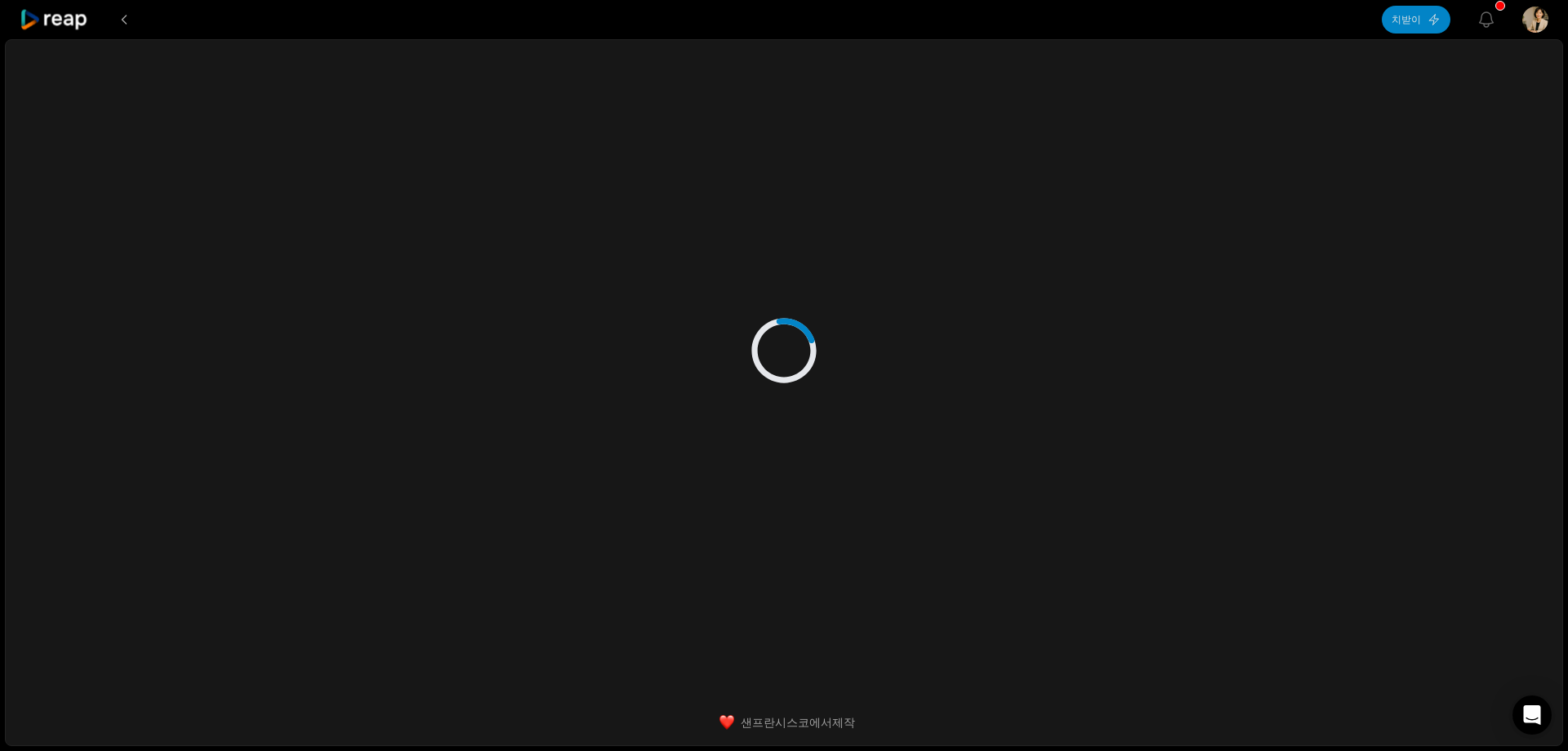
click at [66, 20] on icon at bounding box center [54, 19] width 70 height 22
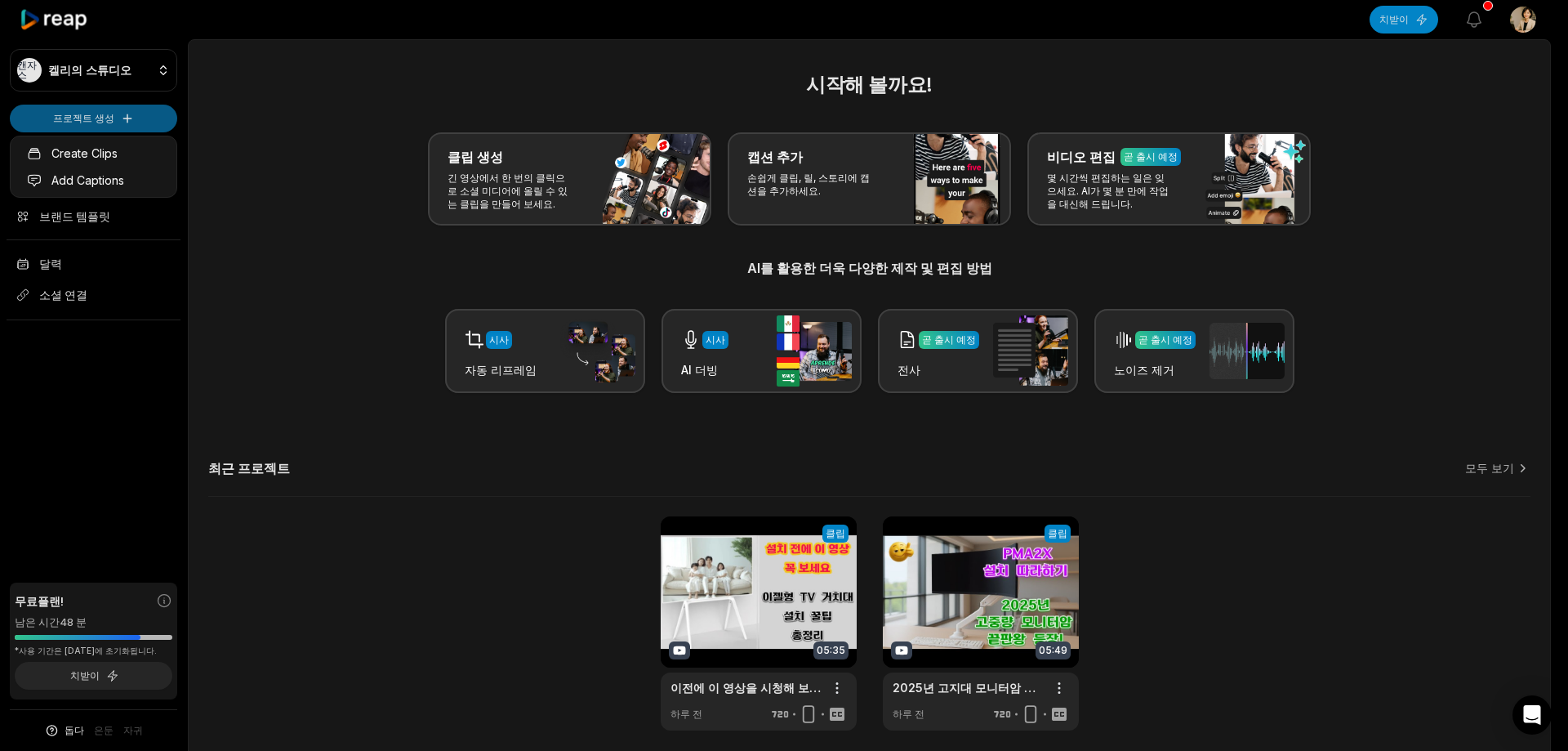
click at [97, 116] on html "캔자스 켈리의 스튜디오 프로젝트 생성 집 프로젝트 브랜드 템플릿 달력 소셜 연결 무료 플랜! 남은 시간 48 분 *사용 기간은 2025년 9월…" at bounding box center [784, 376] width 1568 height 751
click at [96, 122] on html "캔자스 켈리의 스튜디오 프로젝트 생성 집 프로젝트 브랜드 템플릿 달력 소셜 연결 무료 플랜! 남은 시간 48 분 *사용 기간은 2025년 9월…" at bounding box center [784, 376] width 1568 height 751
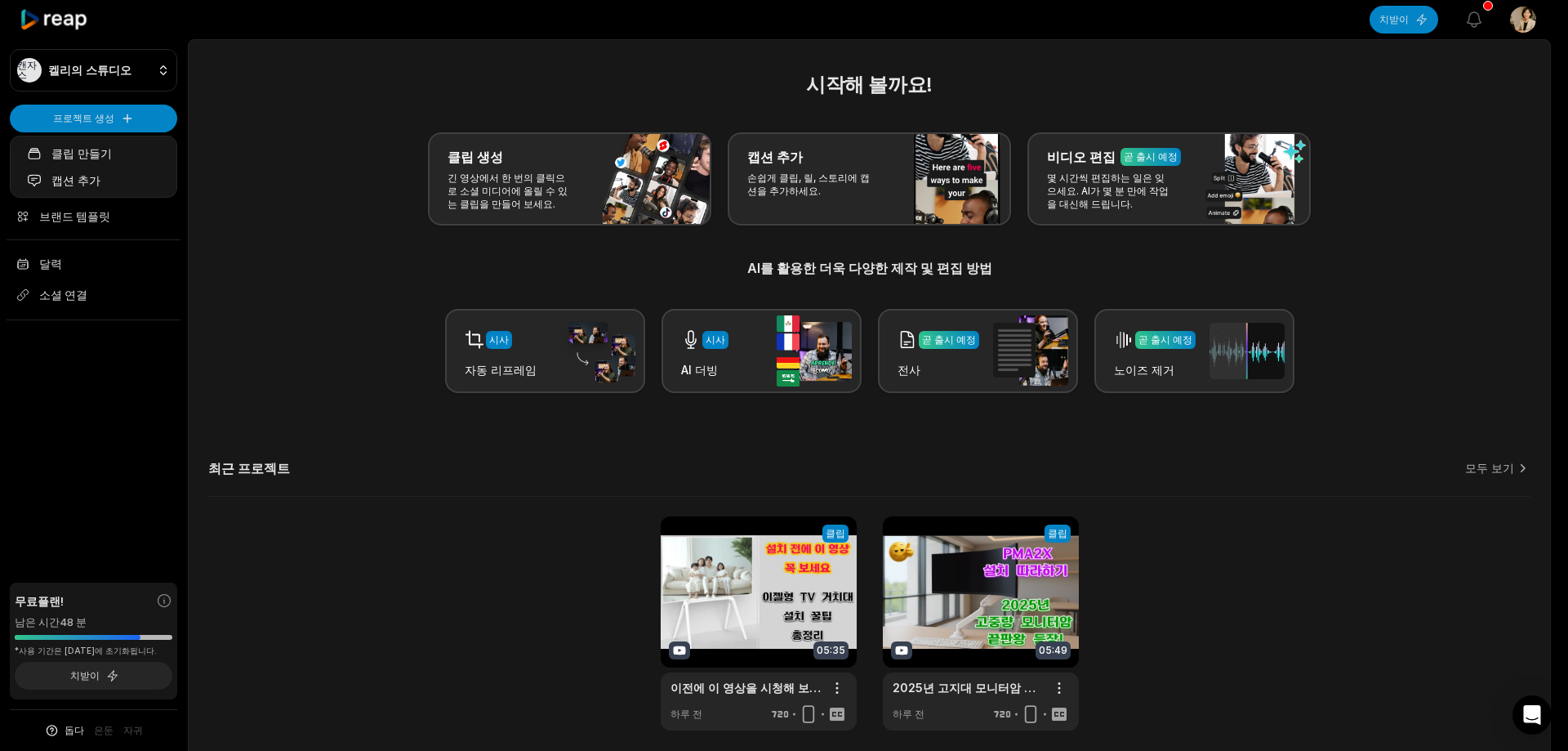
click at [96, 122] on html "캔자스 켈리의 스튜디오 프로젝트 생성 집 프로젝트 브랜드 템플릿 달력 소셜 연결 무료 플랜! 남은 시간 48 분 *사용 기간은 2025년 9월…" at bounding box center [784, 376] width 1568 height 751
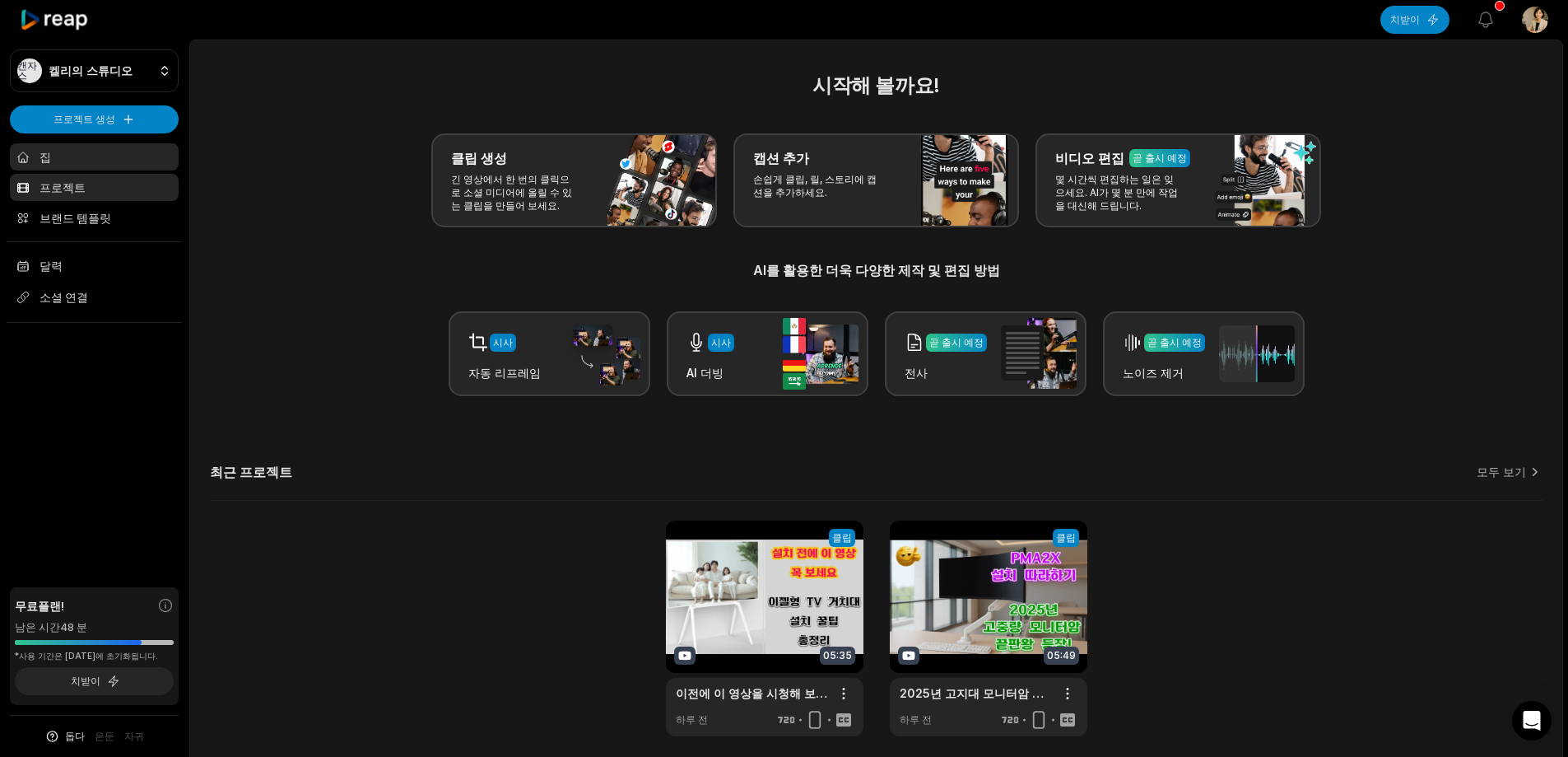
click at [70, 187] on font "프로젝트" at bounding box center [62, 187] width 46 height 14
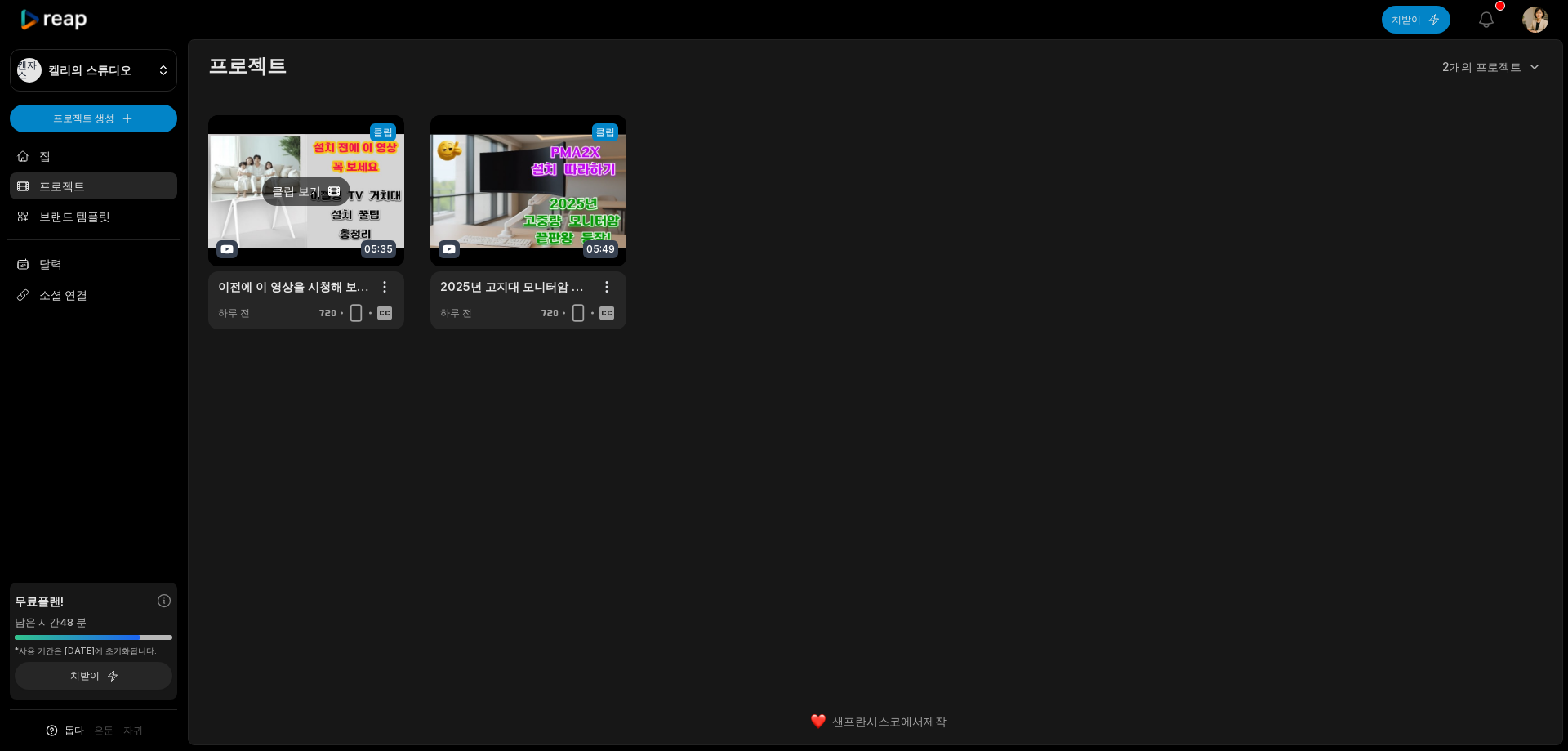
click at [366, 203] on link at bounding box center [306, 222] width 196 height 214
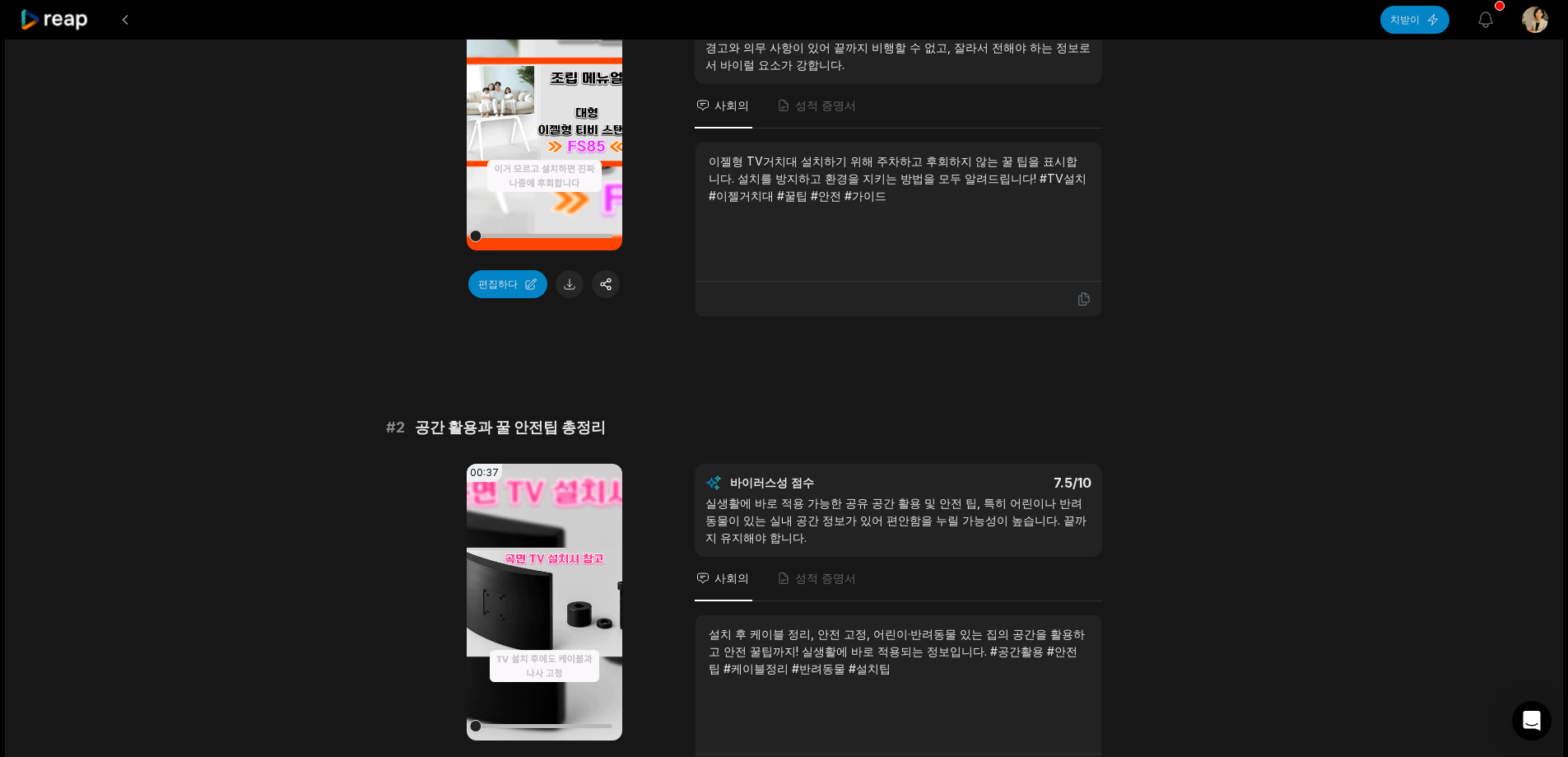
scroll to position [329, 0]
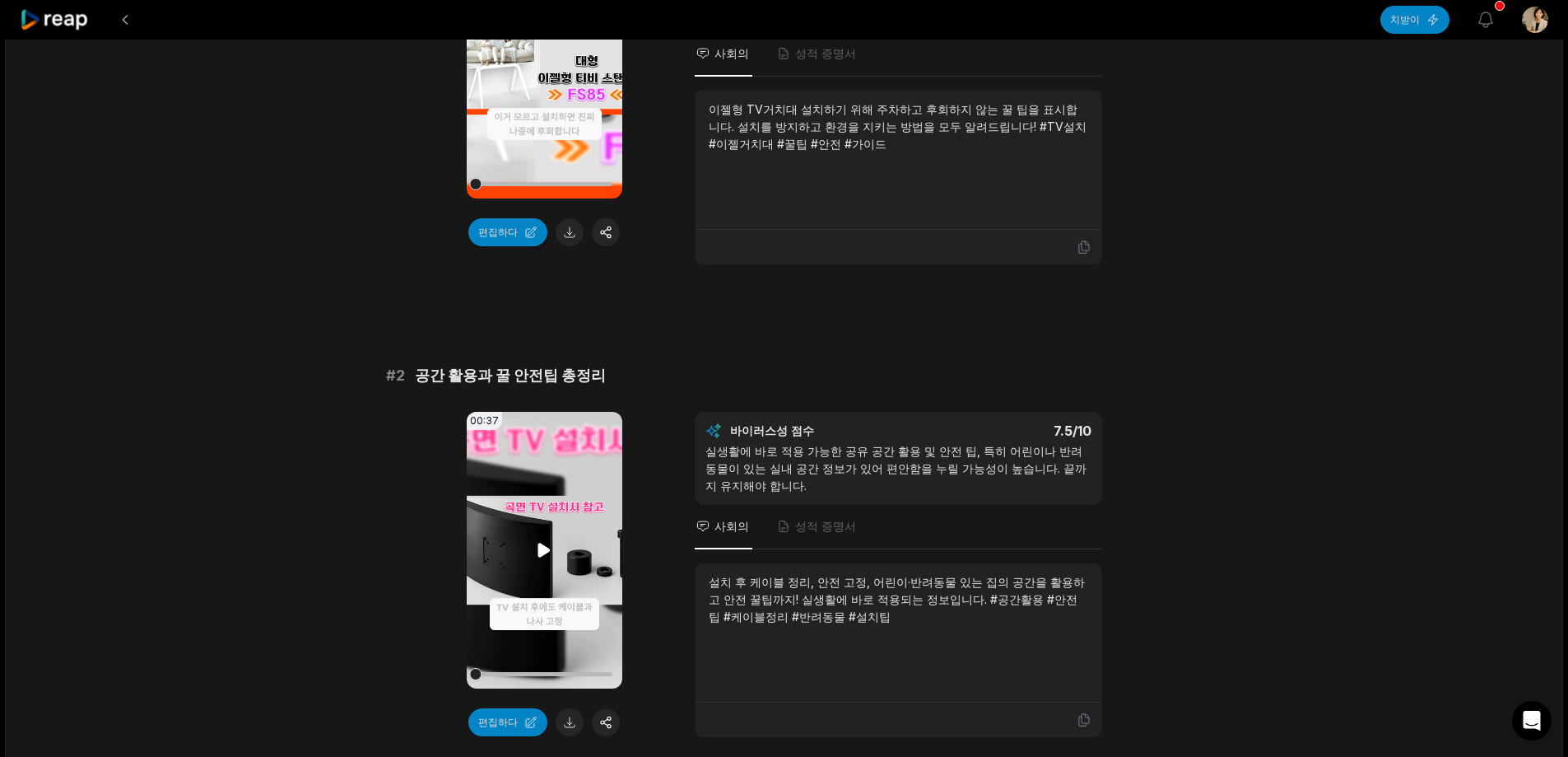
drag, startPoint x: 545, startPoint y: 541, endPoint x: 556, endPoint y: 600, distance: 60.0
click at [545, 541] on icon at bounding box center [544, 550] width 19 height 19
click at [566, 677] on div at bounding box center [544, 673] width 136 height 29
drag, startPoint x: 480, startPoint y: 673, endPoint x: 524, endPoint y: 678, distance: 44.3
click at [524, 678] on div at bounding box center [544, 673] width 136 height 29
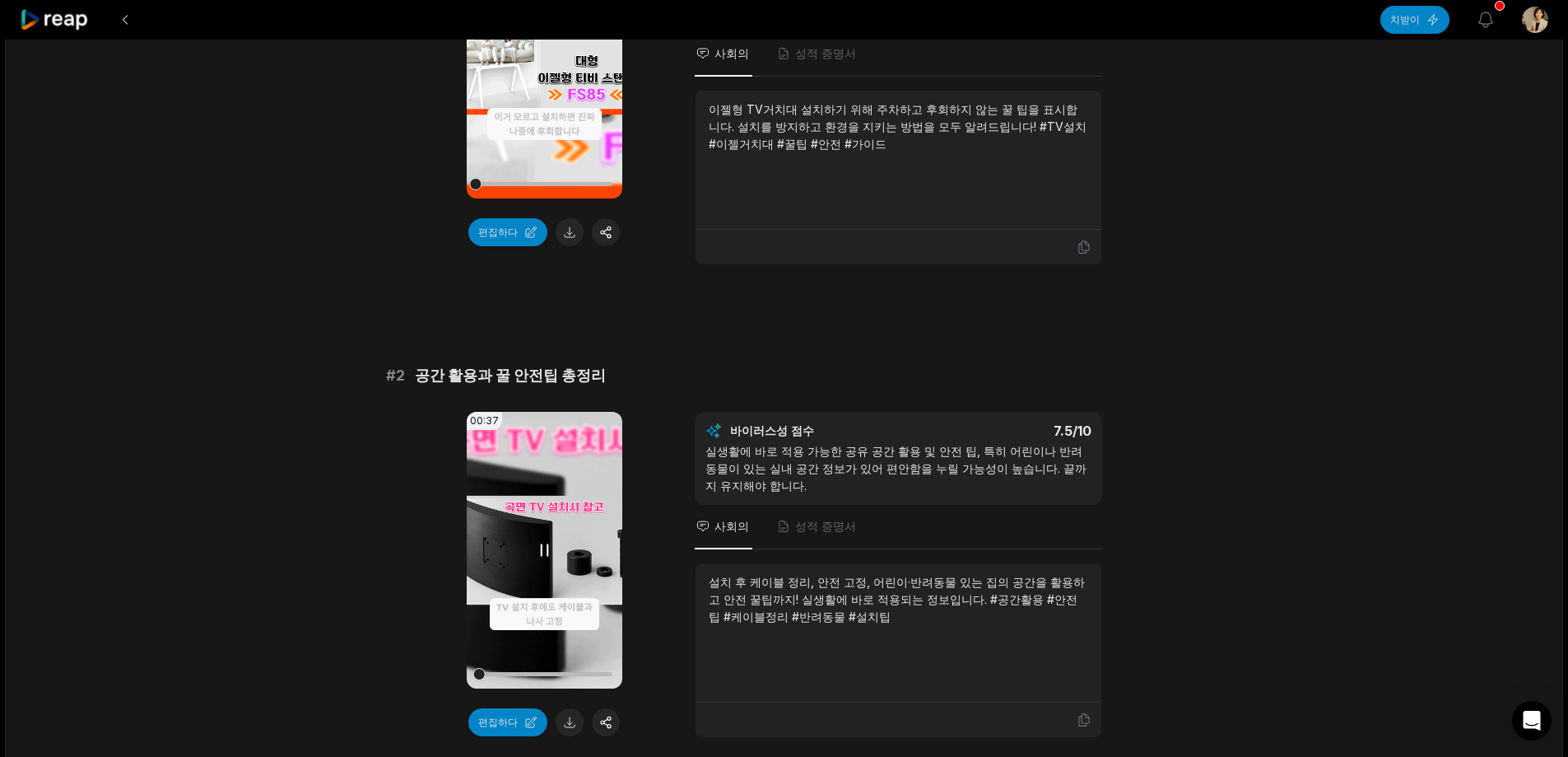
click at [528, 678] on div at bounding box center [544, 673] width 136 height 29
click at [590, 668] on div at bounding box center [544, 673] width 136 height 29
click at [552, 606] on video "귀하의 브라우저는 mp4 형식을 지원하지 않습니다." at bounding box center [544, 550] width 156 height 276
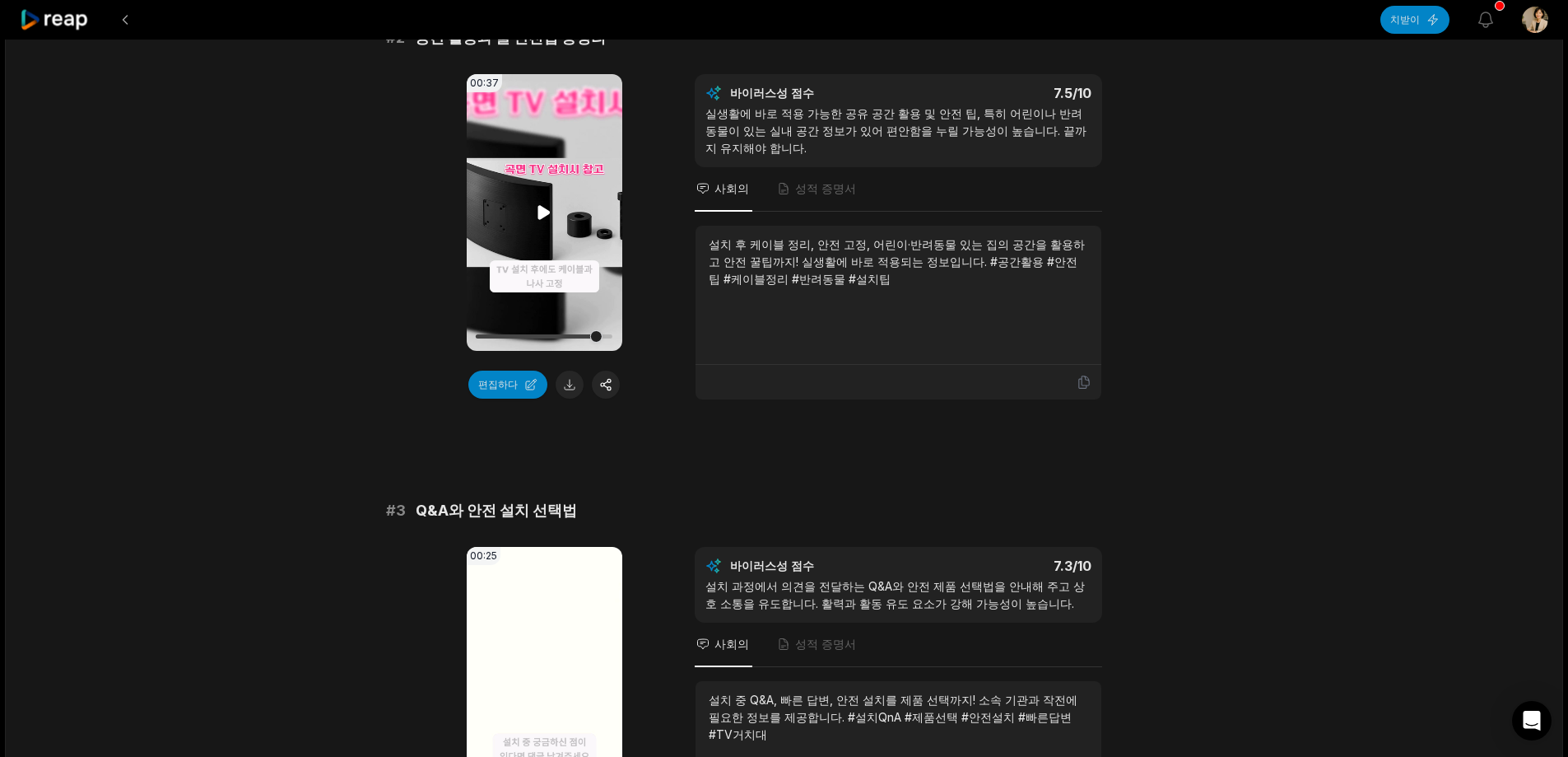
scroll to position [823, 0]
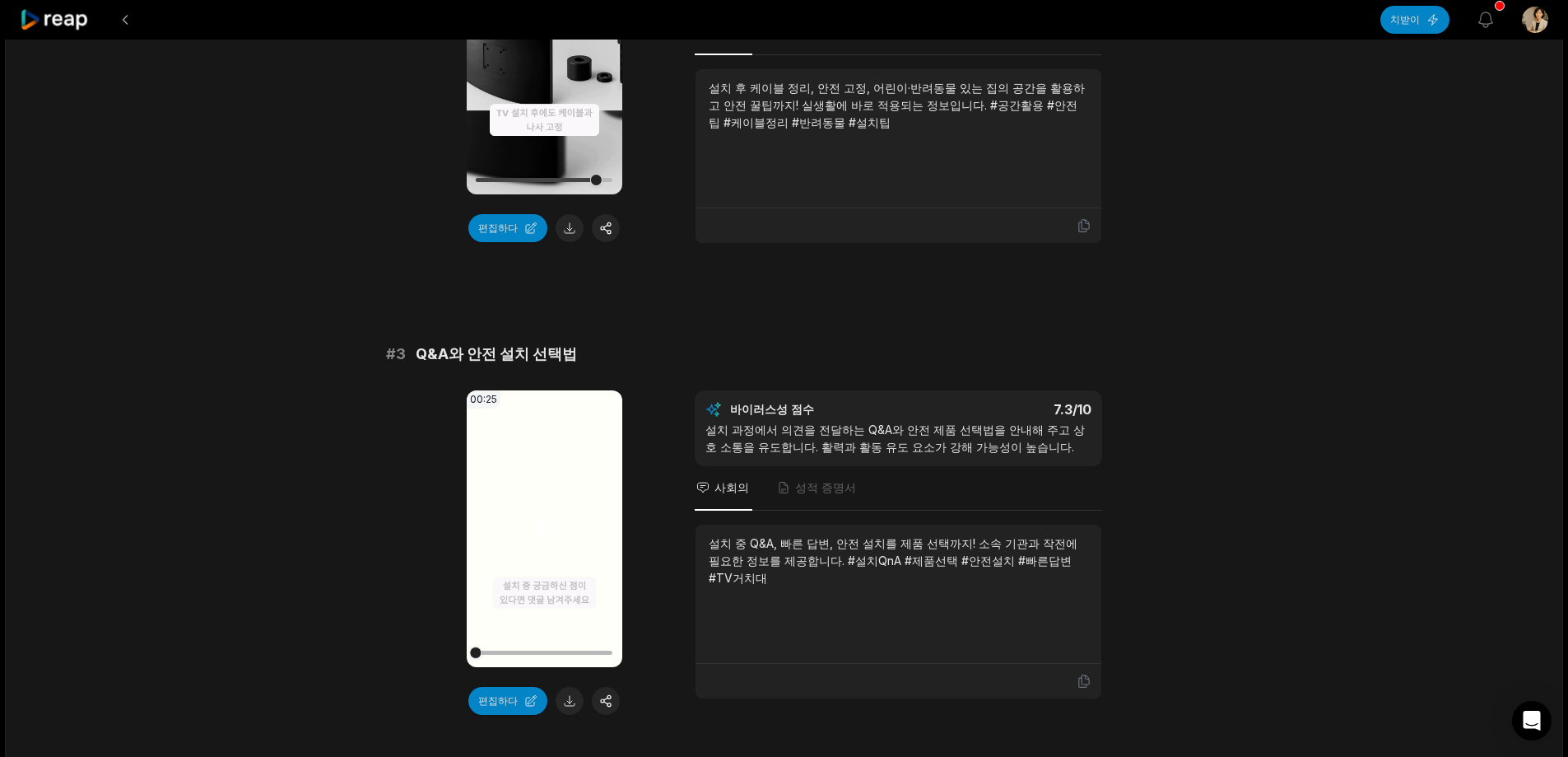
click at [561, 528] on video "귀하의 브라우저는 mp4 형식을 지원하지 않습니다." at bounding box center [544, 528] width 156 height 276
click at [553, 650] on div at bounding box center [544, 652] width 136 height 29
click at [563, 565] on video "귀하의 브라우저는 mp4 형식을 지원하지 않습니다." at bounding box center [544, 528] width 156 height 276
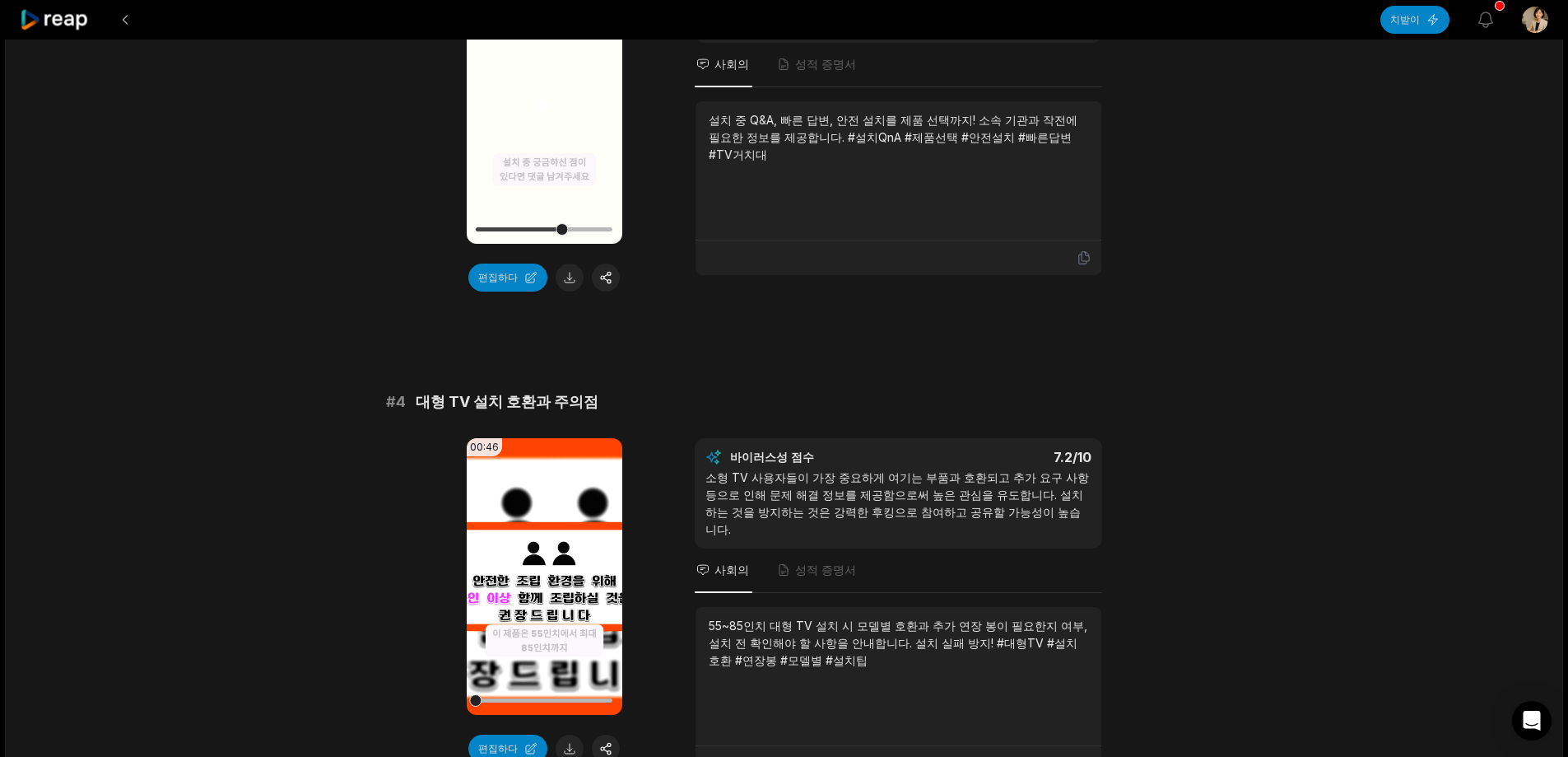
scroll to position [1400, 0]
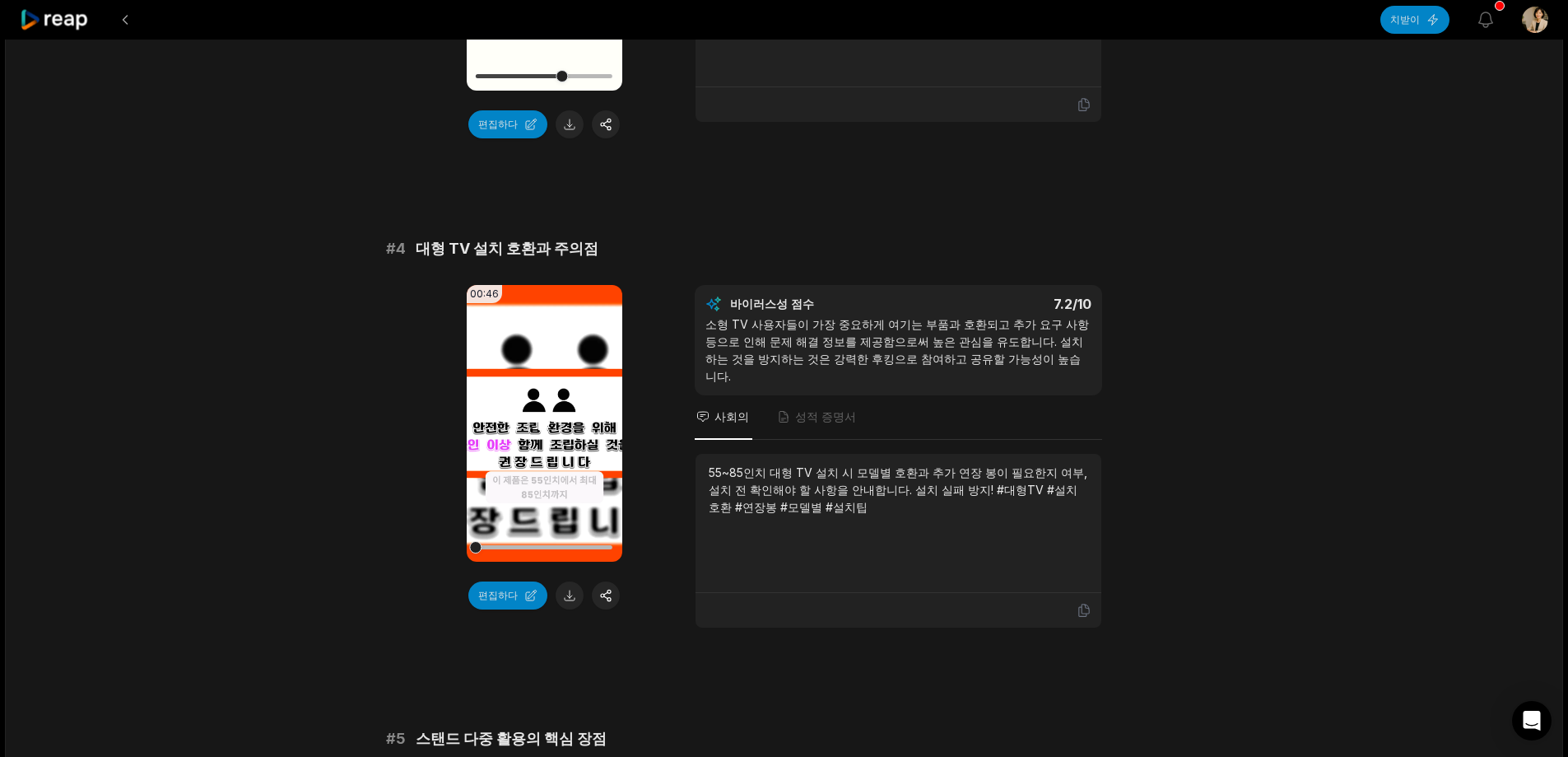
click at [539, 413] on video "귀하의 브라우저는 mp4 형식을 지원하지 않습니다." at bounding box center [544, 423] width 156 height 276
click at [566, 548] on div at bounding box center [544, 547] width 136 height 4
click at [568, 449] on video "귀하의 브라우저는 mp4 형식을 지원하지 않습니다." at bounding box center [544, 423] width 156 height 276
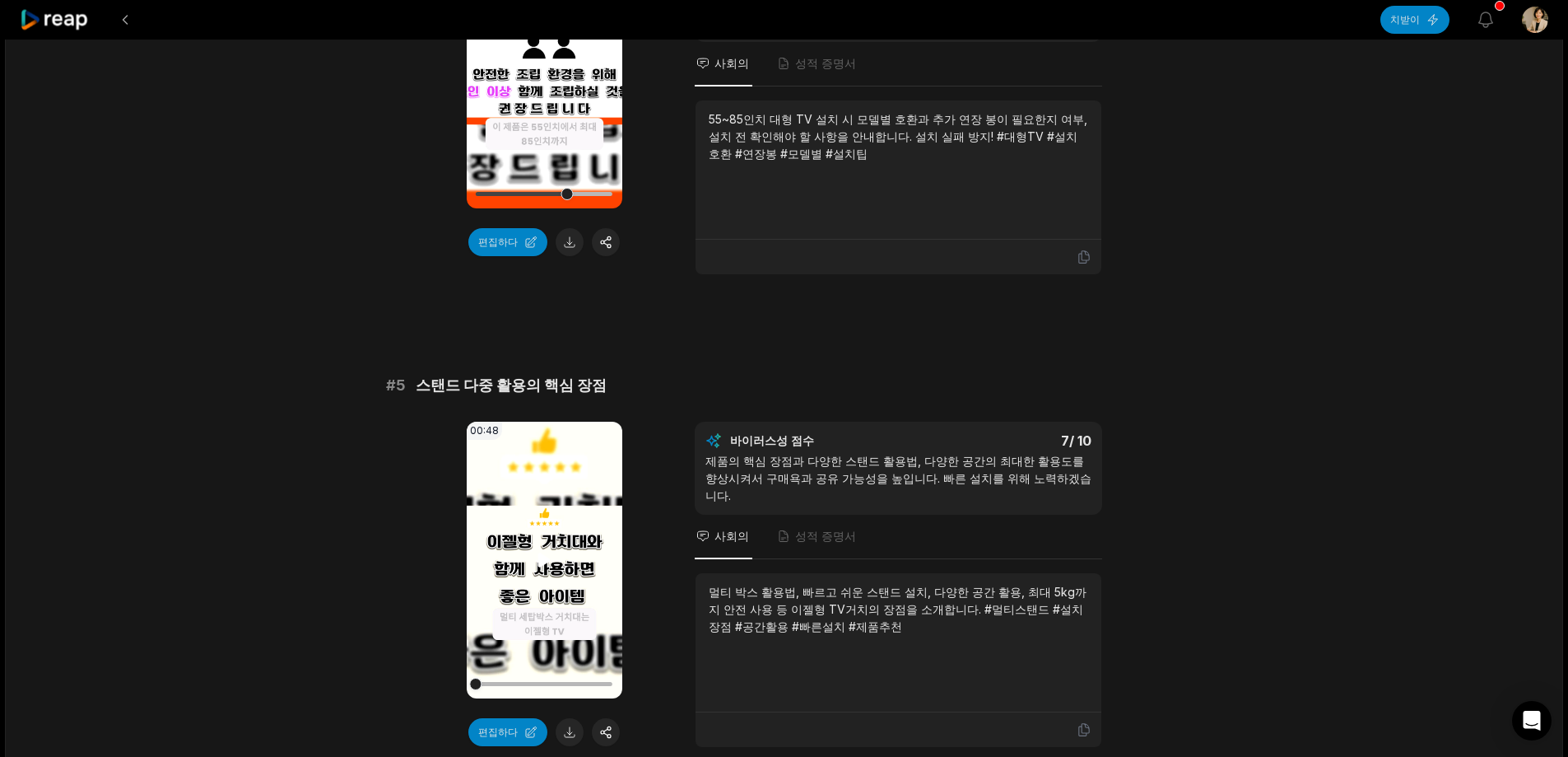
scroll to position [1893, 0]
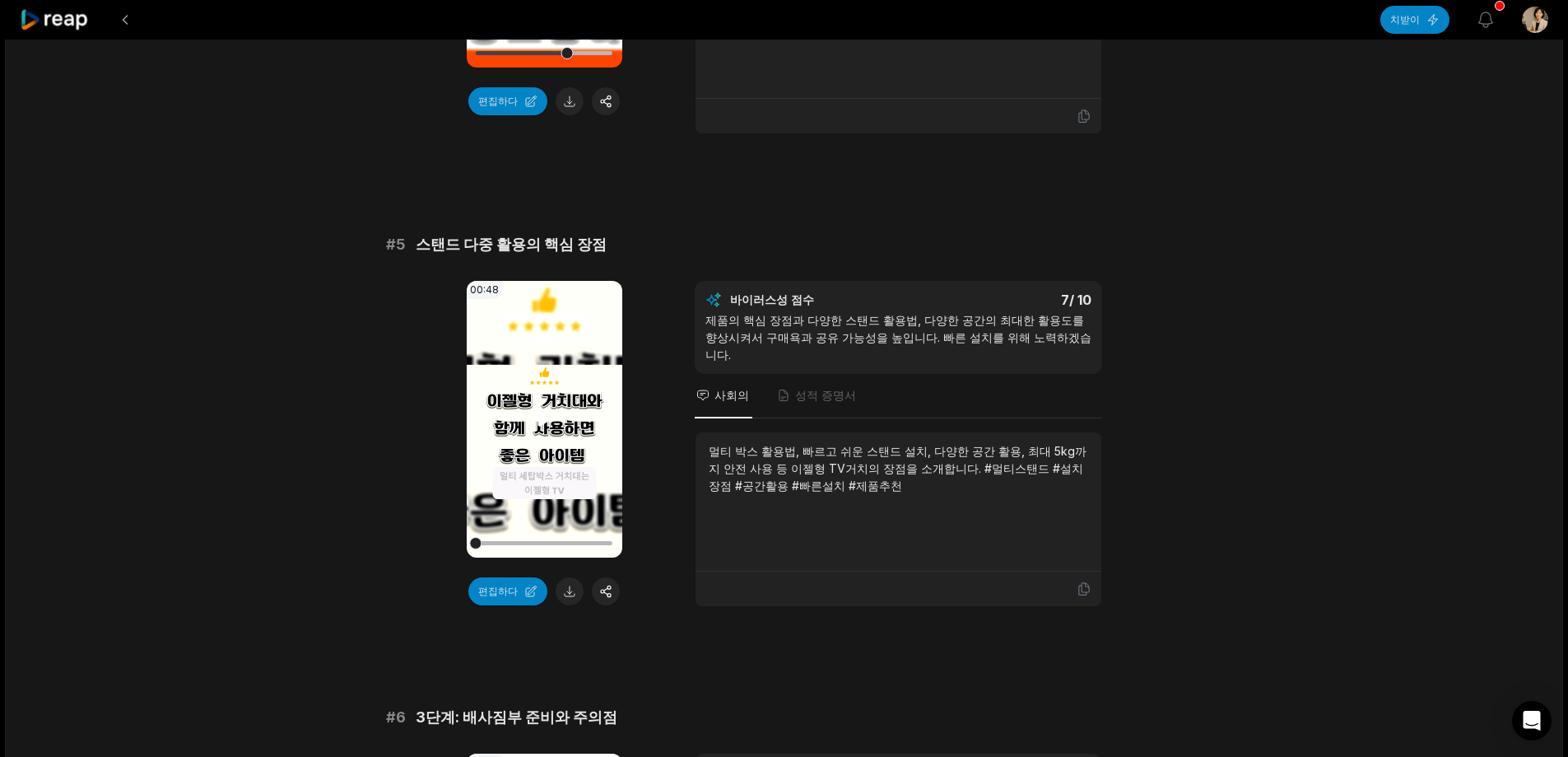
click at [554, 413] on video "귀하의 브라우저는 mp4 형식을 지원하지 않습니다." at bounding box center [544, 419] width 156 height 276
click at [561, 466] on video "귀하의 브라우저는 mp4 형식을 지원하지 않습니다." at bounding box center [544, 419] width 156 height 276
click at [571, 577] on button at bounding box center [569, 592] width 28 height 28
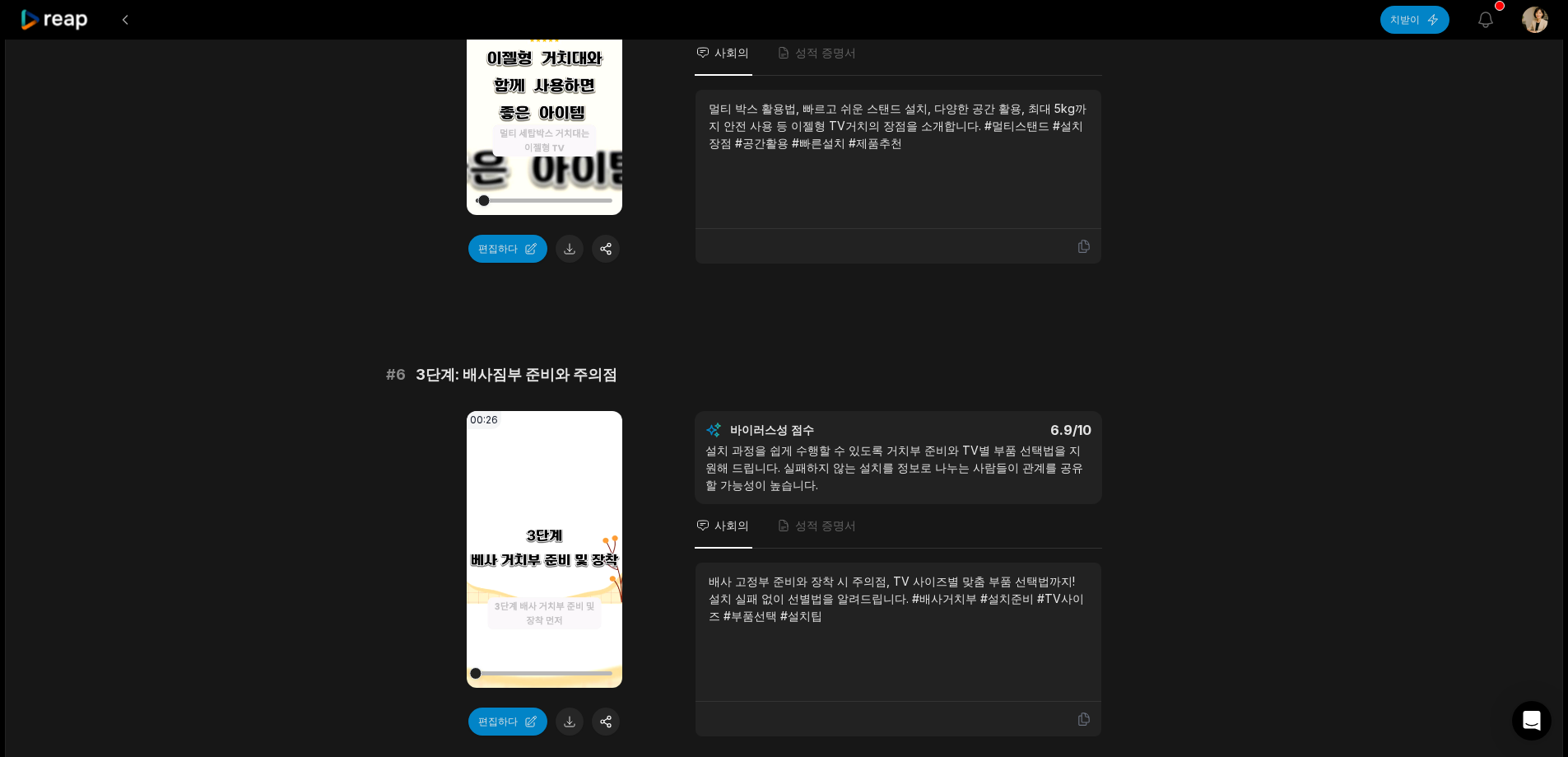
scroll to position [2387, 0]
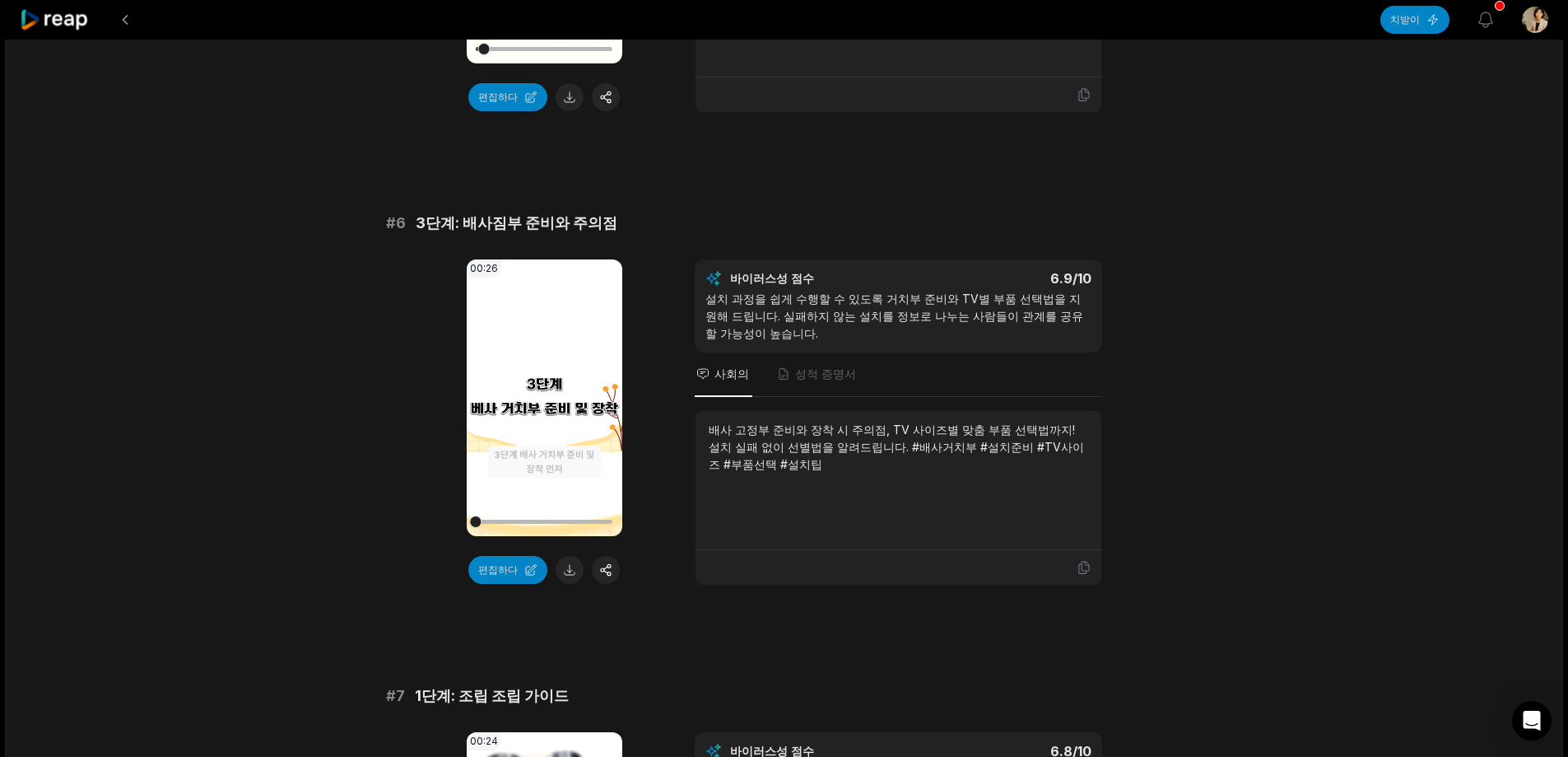
click at [546, 431] on video "귀하의 브라우저는 mp4 형식을 지원하지 않습니다." at bounding box center [544, 398] width 156 height 276
click at [537, 519] on div at bounding box center [544, 521] width 136 height 4
drag, startPoint x: 532, startPoint y: 252, endPoint x: 537, endPoint y: 262, distance: 11.2
click at [532, 260] on video "귀하의 브라우저는 mp4 형식을 지원하지 않습니다." at bounding box center [544, 398] width 156 height 276
click at [565, 555] on button at bounding box center [569, 570] width 28 height 28
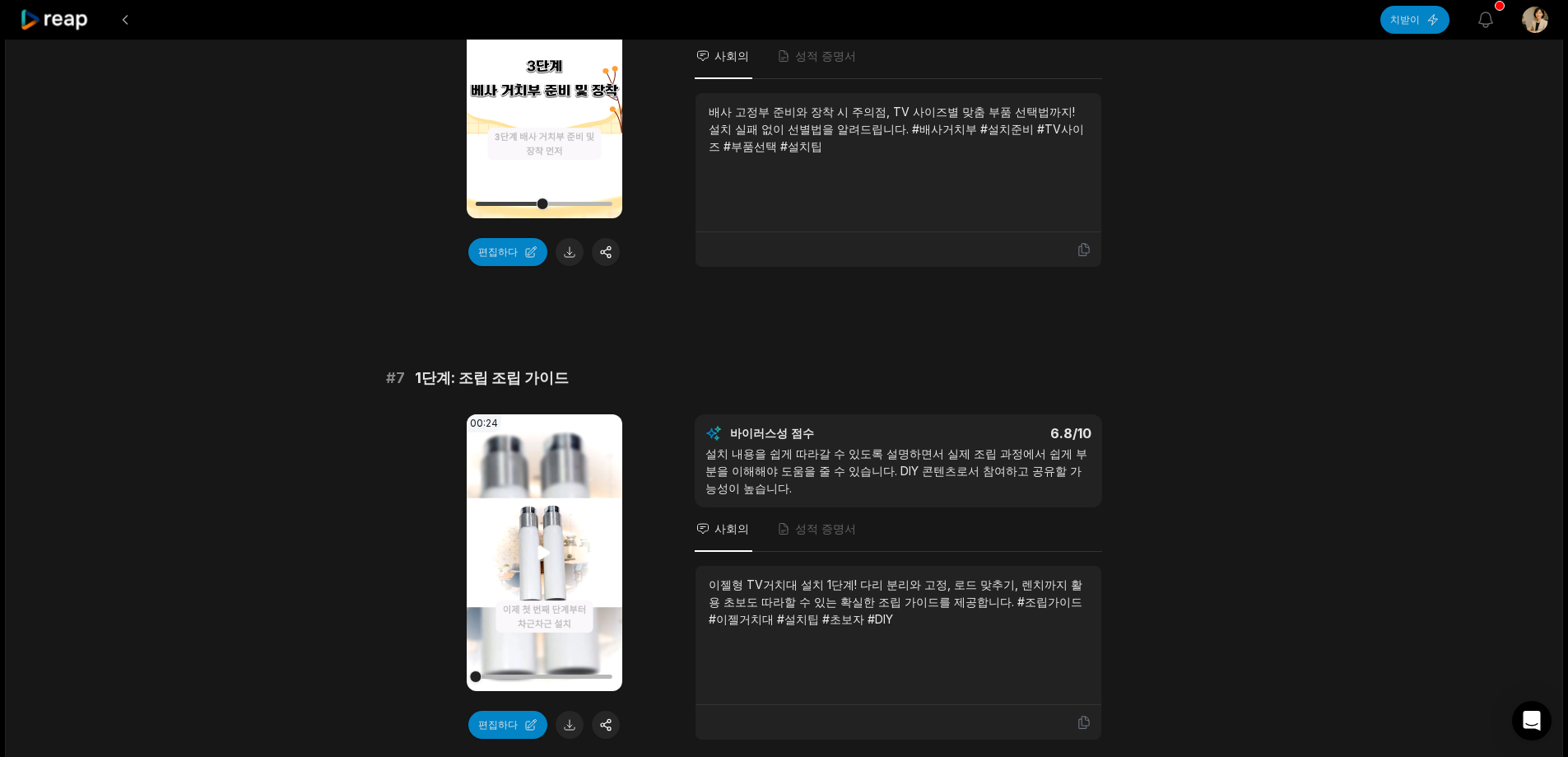
scroll to position [2717, 0]
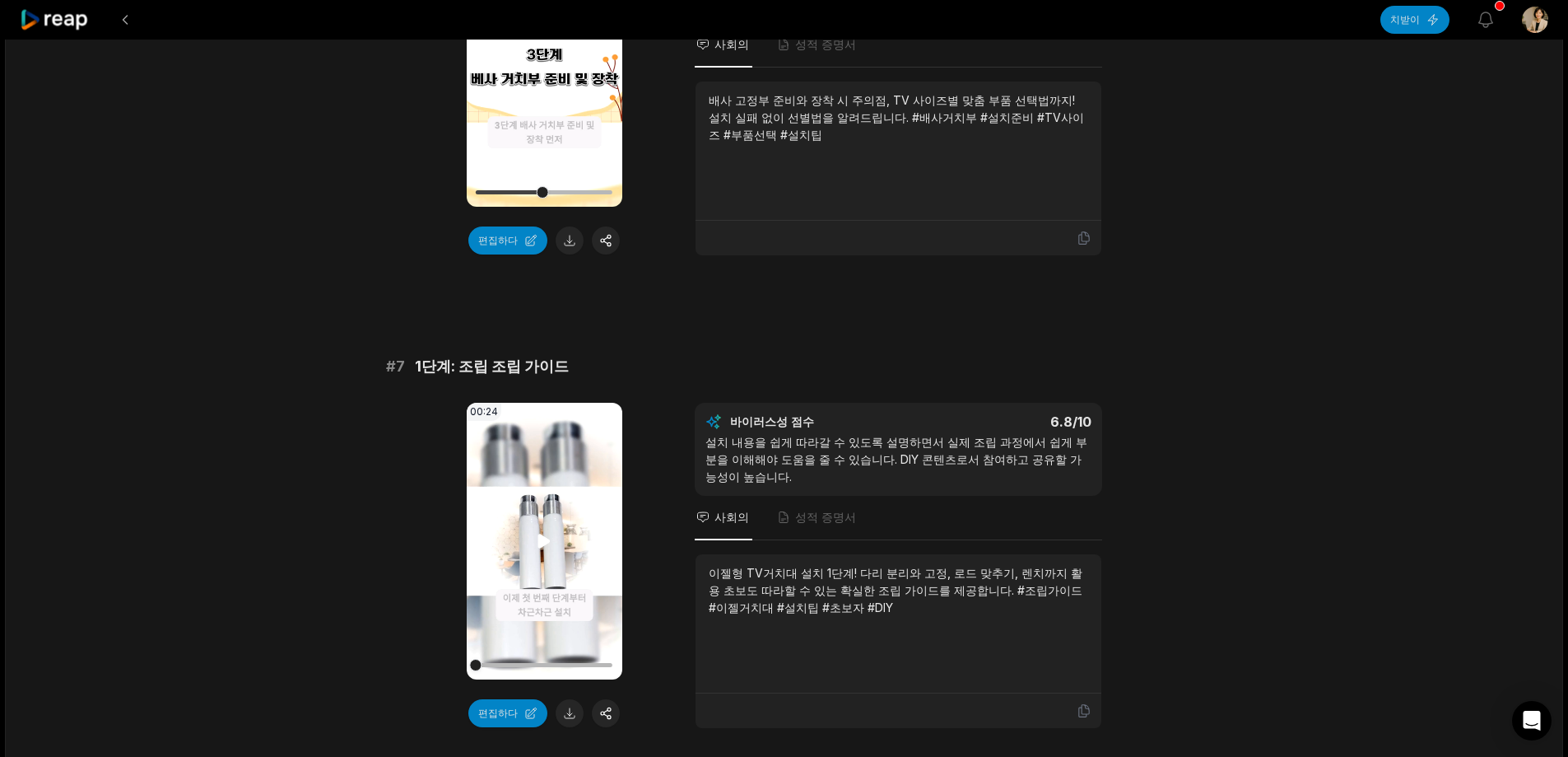
click at [529, 548] on video "귀하의 브라우저는 mp4 형식을 지원하지 않습니다." at bounding box center [544, 540] width 156 height 276
click at [574, 663] on div at bounding box center [544, 665] width 136 height 4
click at [531, 568] on video "귀하의 브라우저는 mp4 형식을 지원하지 않습니다." at bounding box center [544, 540] width 156 height 276
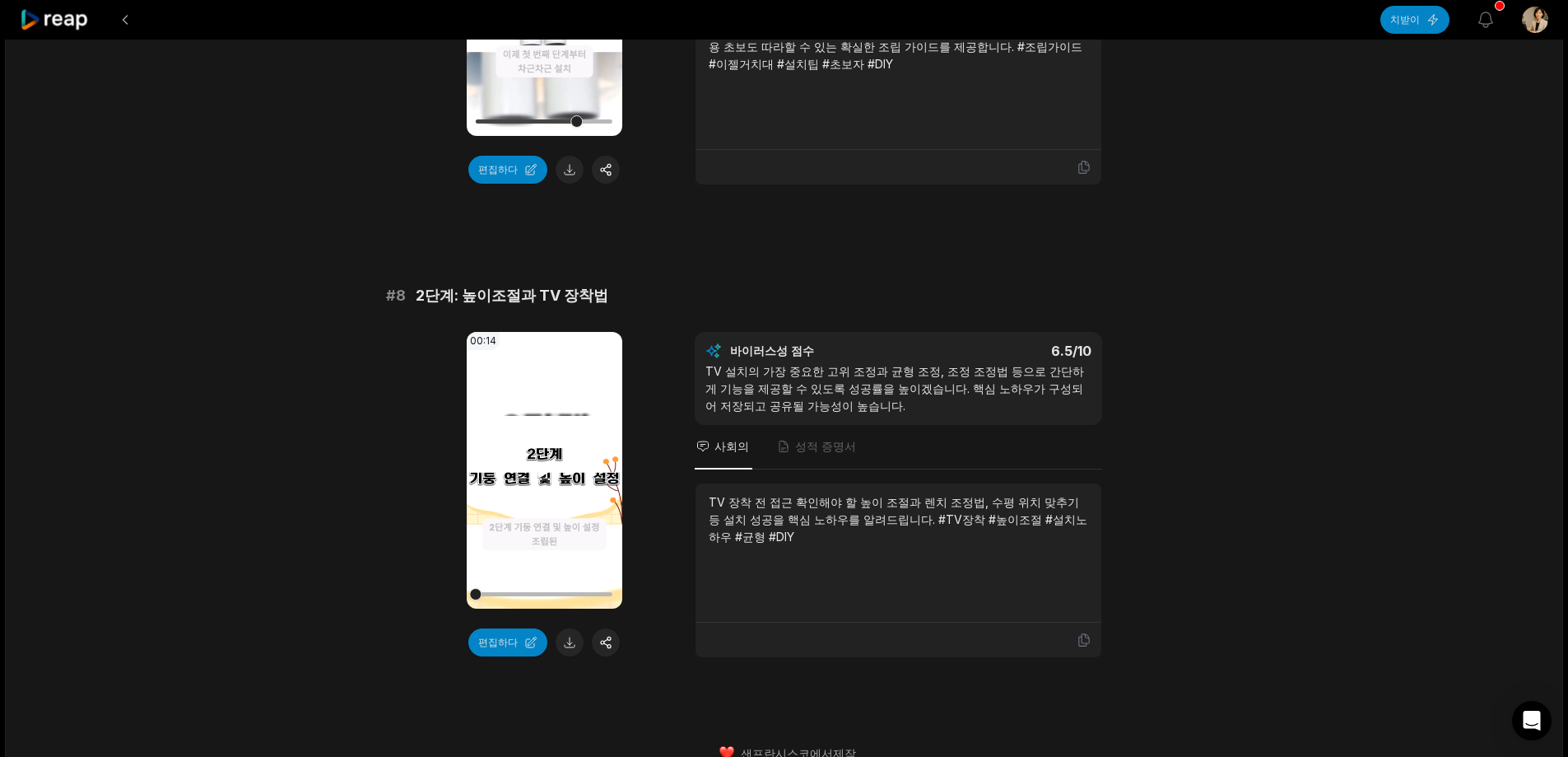
scroll to position [3267, 0]
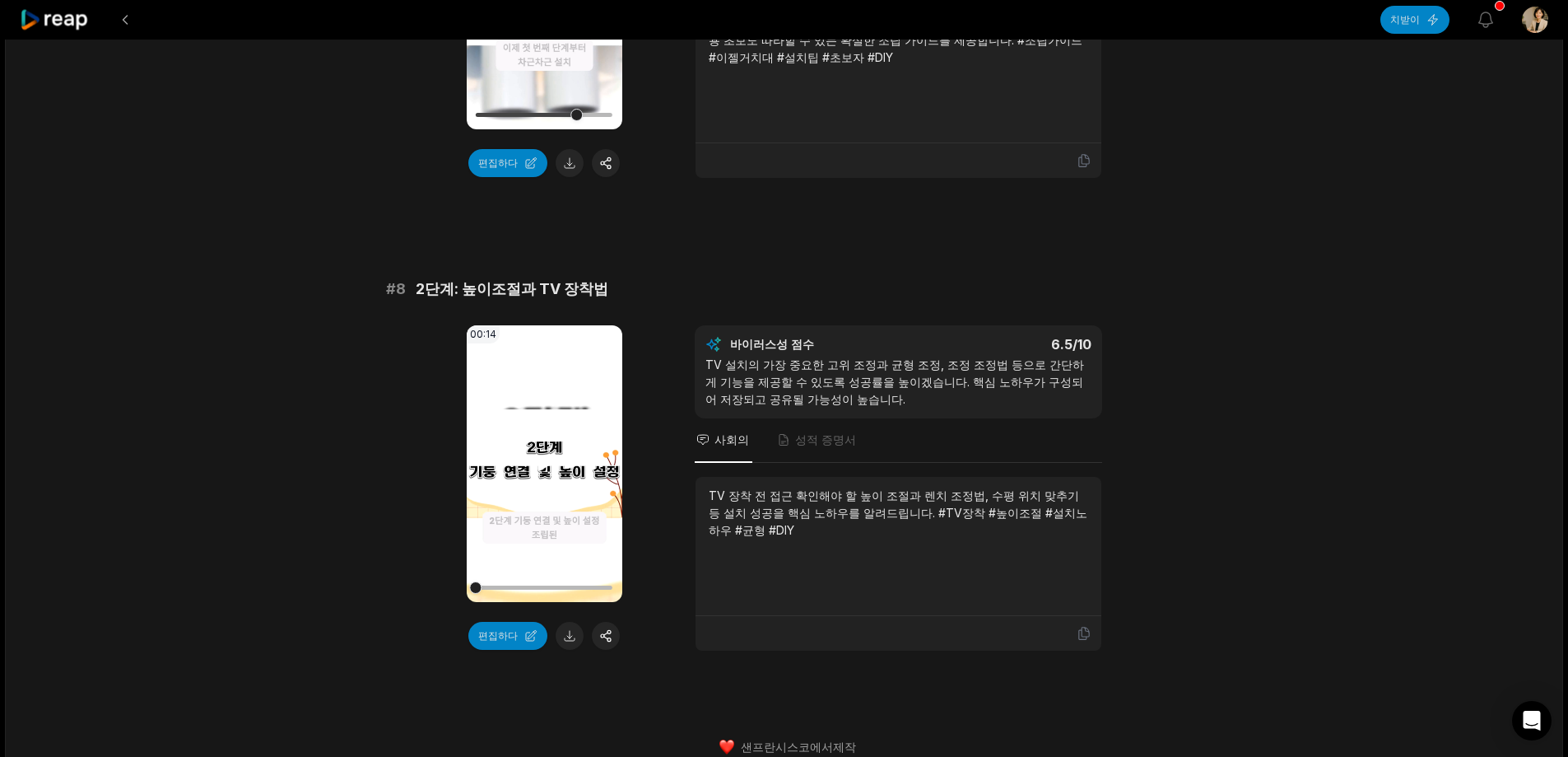
click at [534, 415] on video "귀하의 브라우저는 mp4 형식을 지원하지 않습니다." at bounding box center [544, 463] width 156 height 276
click at [563, 628] on button at bounding box center [569, 636] width 28 height 28
click at [541, 390] on video "귀하의 브라우저는 mp4 형식을 지원하지 않습니다." at bounding box center [544, 463] width 156 height 276
